Goal: Task Accomplishment & Management: Manage account settings

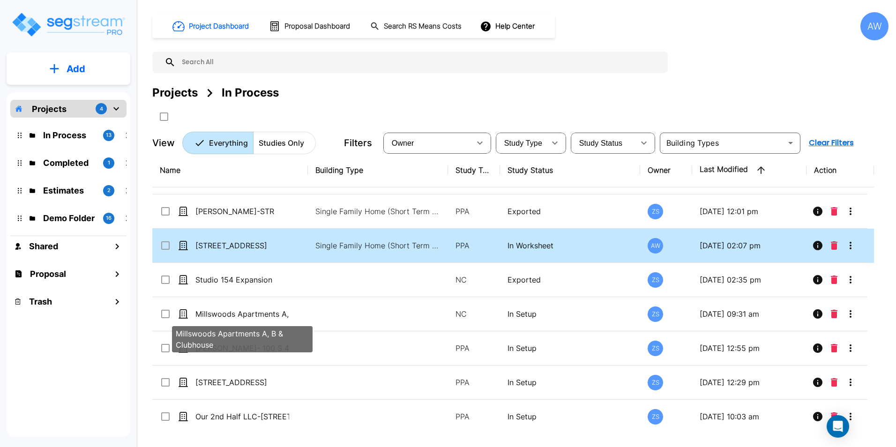
scroll to position [15, 0]
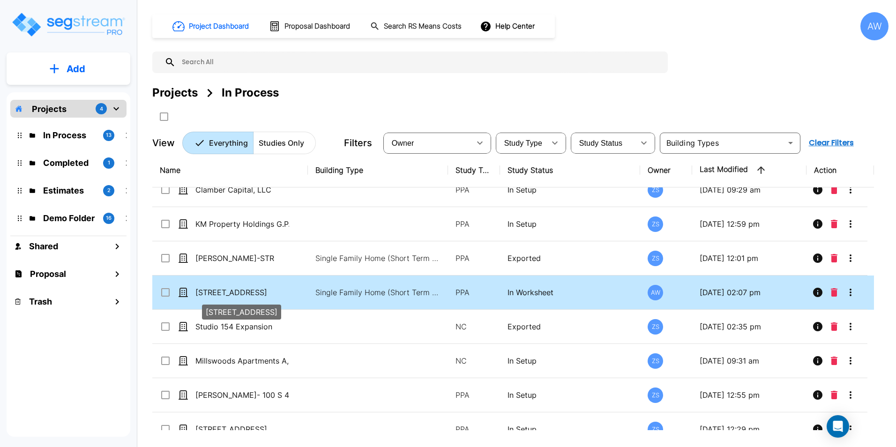
click at [259, 294] on p "[STREET_ADDRESS]" at bounding box center [242, 292] width 94 height 11
checkbox input "true"
click at [259, 294] on p "[STREET_ADDRESS]" at bounding box center [242, 292] width 94 height 11
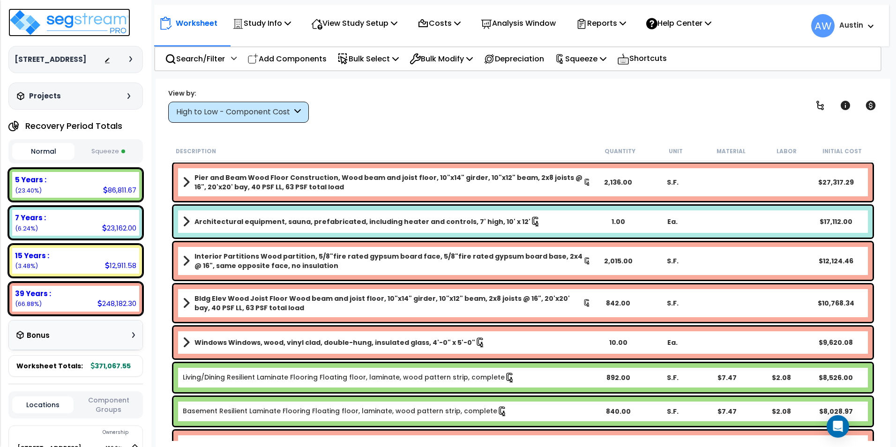
click at [66, 23] on img at bounding box center [69, 22] width 122 height 28
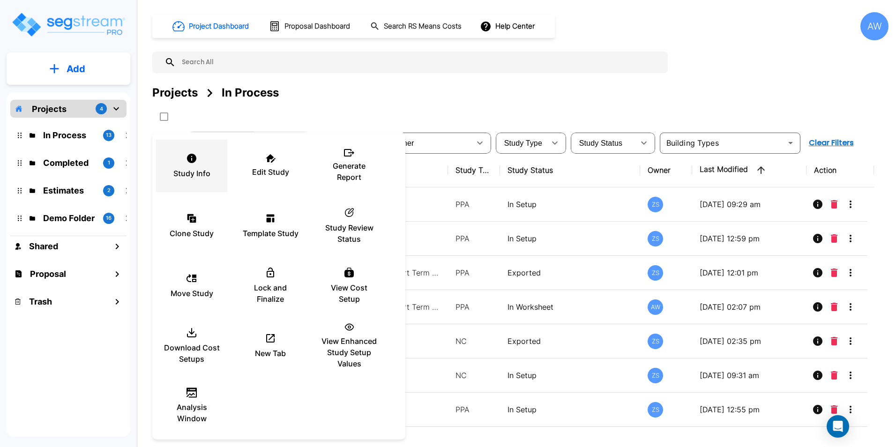
click at [195, 176] on p "Study Info" at bounding box center [191, 173] width 37 height 11
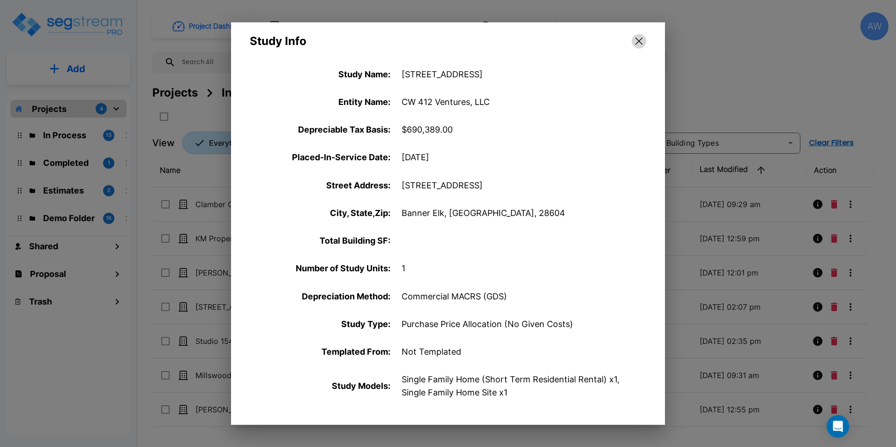
click at [638, 41] on icon "button" at bounding box center [638, 41] width 7 height 7
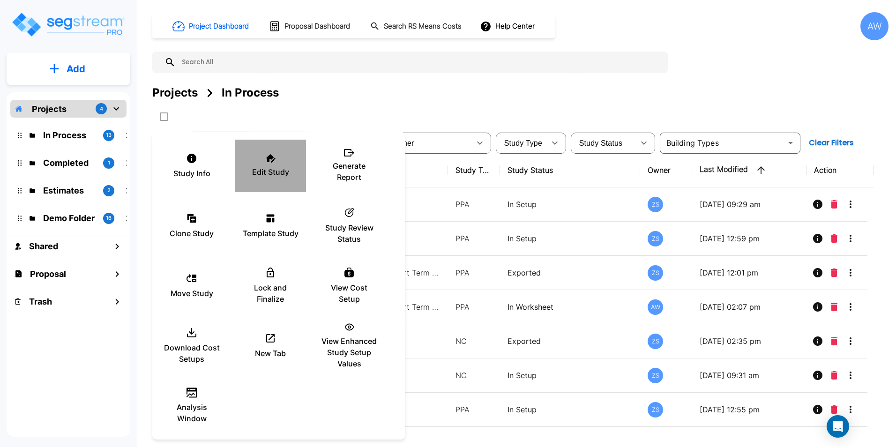
click at [279, 169] on p "Edit Study" at bounding box center [270, 171] width 37 height 11
click at [67, 30] on div at bounding box center [448, 223] width 896 height 447
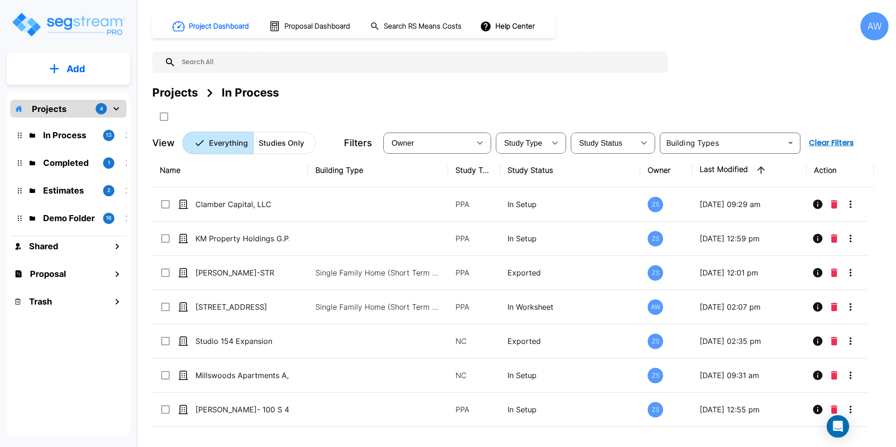
click at [72, 26] on img "mailbox folders" at bounding box center [68, 24] width 115 height 27
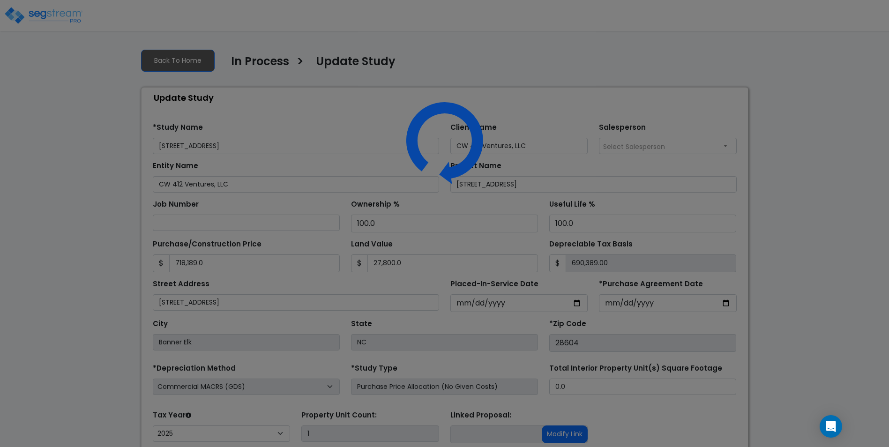
select select "2025"
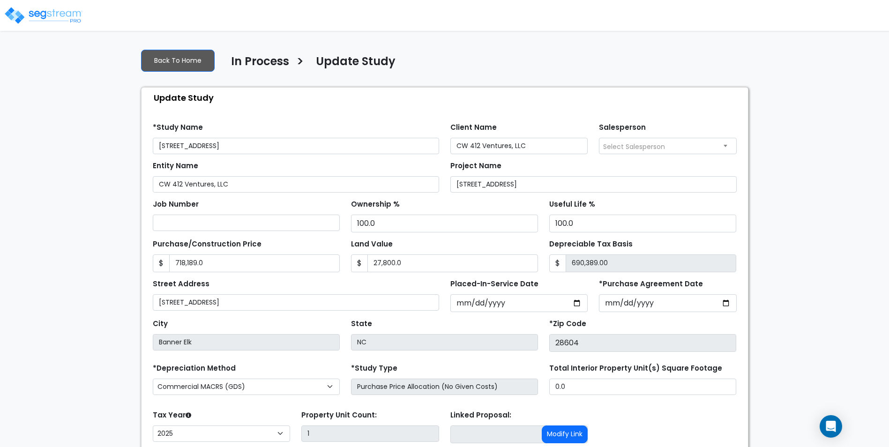
click at [259, 147] on input "116 Creekridge Road" at bounding box center [296, 146] width 286 height 16
click at [252, 146] on input "116 Creekridge Road" at bounding box center [296, 146] width 286 height 16
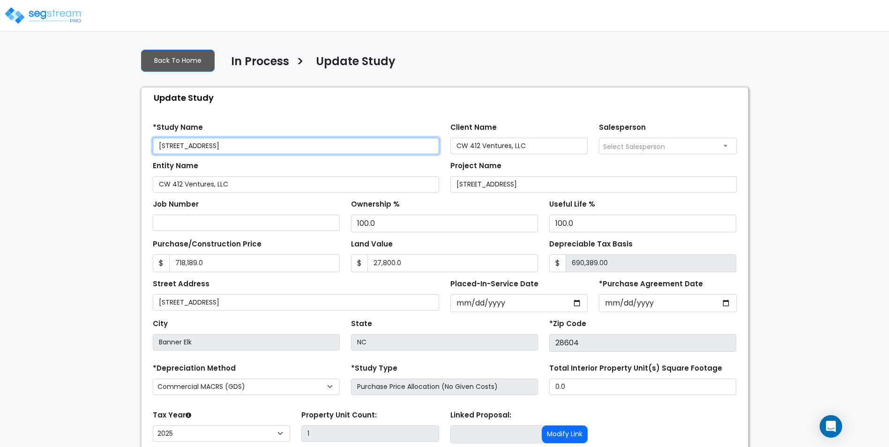
click at [252, 146] on input "116 Creekridge Road" at bounding box center [296, 146] width 286 height 16
click at [212, 149] on input "CW 412 Ventures LLC" at bounding box center [296, 146] width 286 height 16
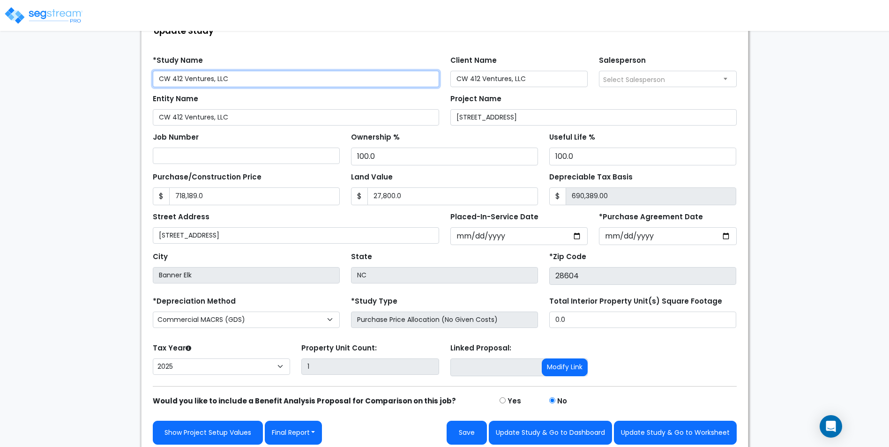
scroll to position [73, 0]
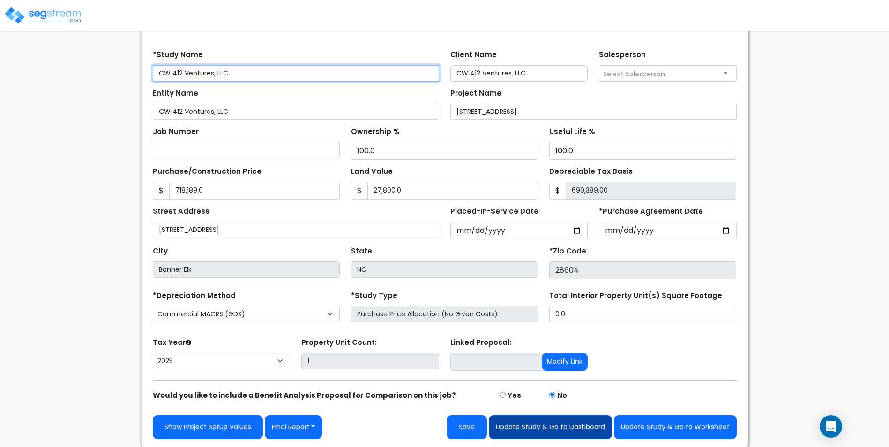
type input "CW 412 Ventures, LLC"
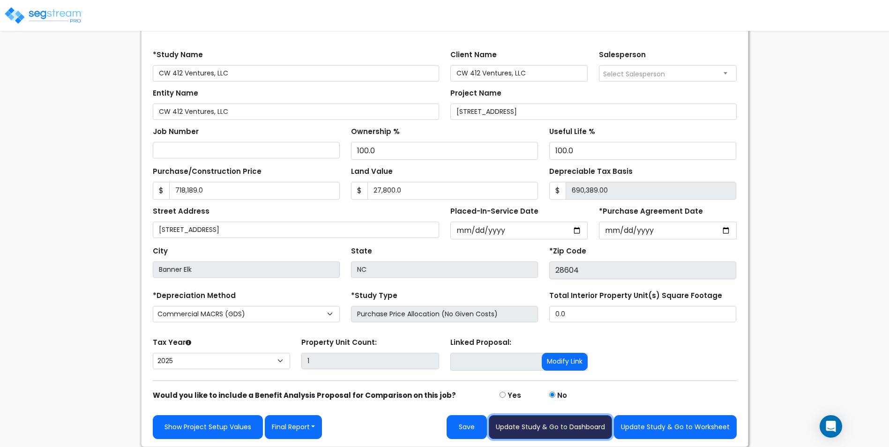
click at [543, 432] on button "Update Study & Go to Dashboard" at bounding box center [550, 427] width 123 height 24
type input "718189"
type input "27800"
